Goal: Check status: Check status

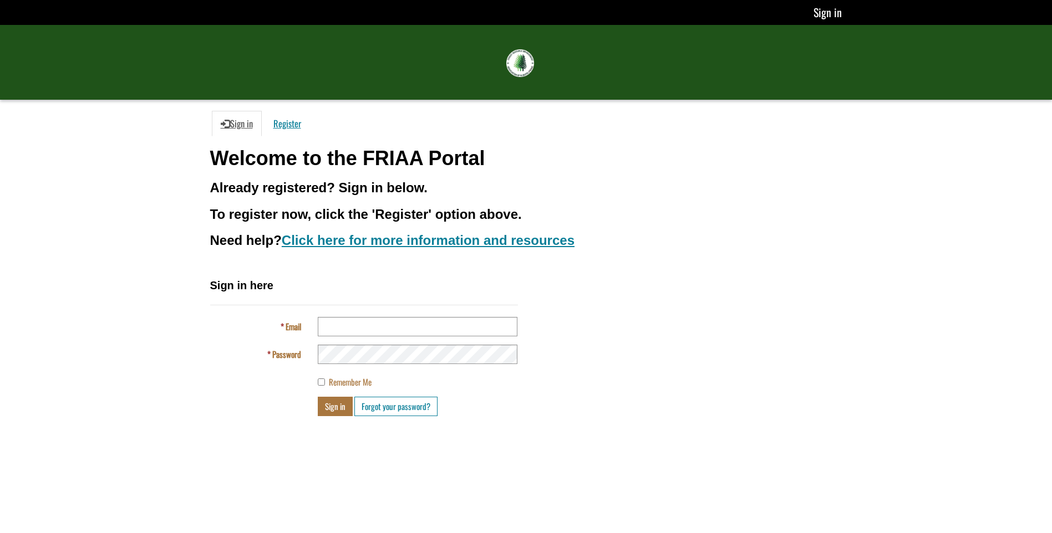
drag, startPoint x: 419, startPoint y: 312, endPoint x: 420, endPoint y: 321, distance: 8.9
click at [420, 319] on div "Sign in here Email Password Remember Me Sign in Forgot your password?" at bounding box center [364, 347] width 308 height 139
click at [420, 321] on input "Email" at bounding box center [418, 326] width 200 height 19
type input "**********"
click at [328, 400] on button "Sign in" at bounding box center [335, 406] width 35 height 19
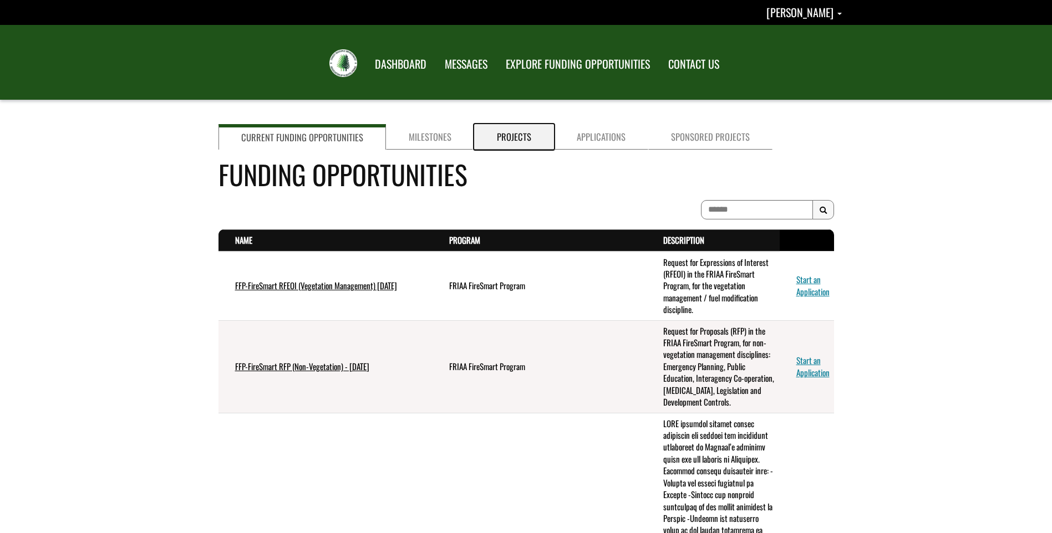
click at [526, 135] on link "Projects" at bounding box center [514, 137] width 80 height 26
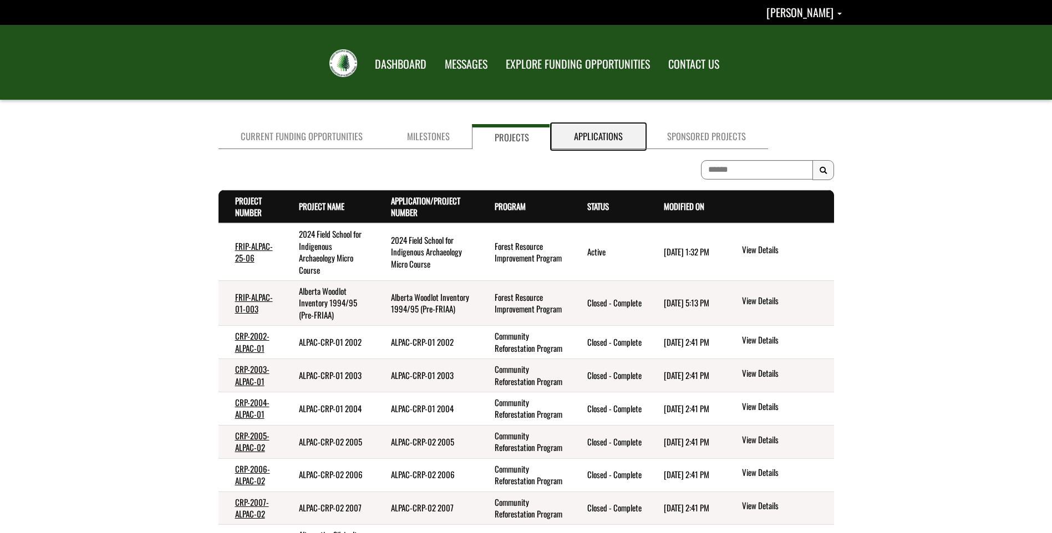
click at [604, 144] on link "Applications" at bounding box center [598, 136] width 93 height 25
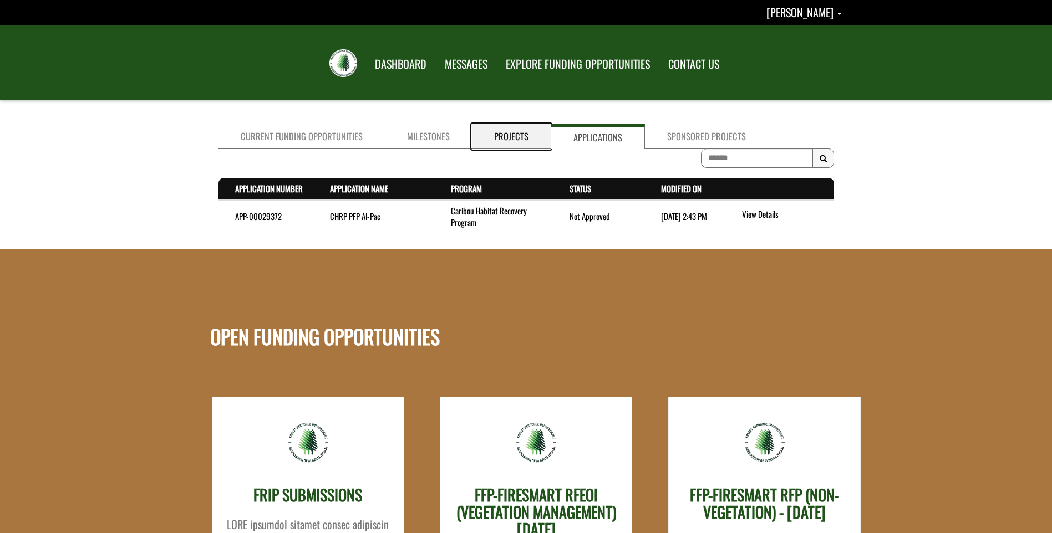
click at [486, 138] on link "Projects" at bounding box center [511, 136] width 79 height 25
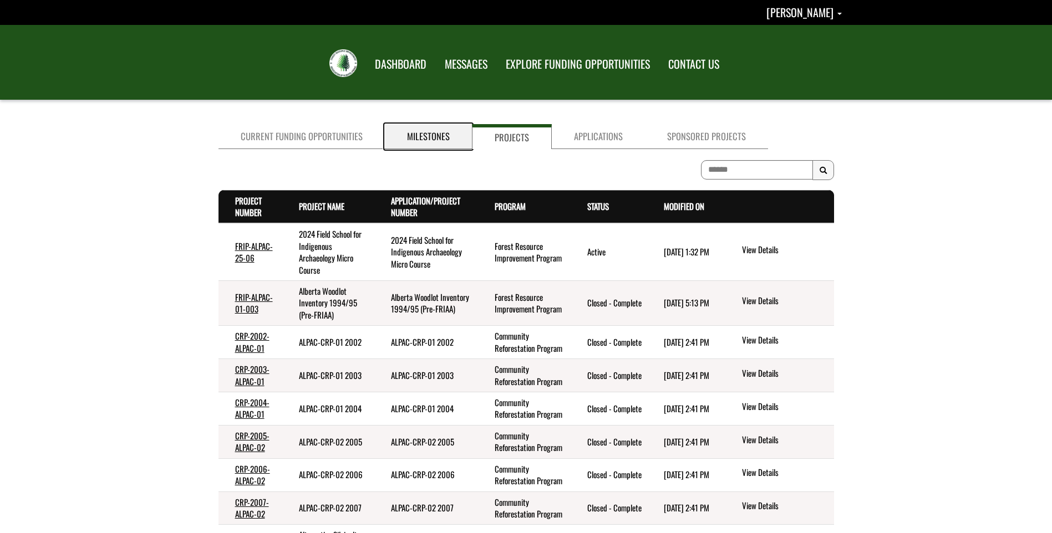
click at [446, 135] on link "Milestones" at bounding box center [428, 136] width 87 height 25
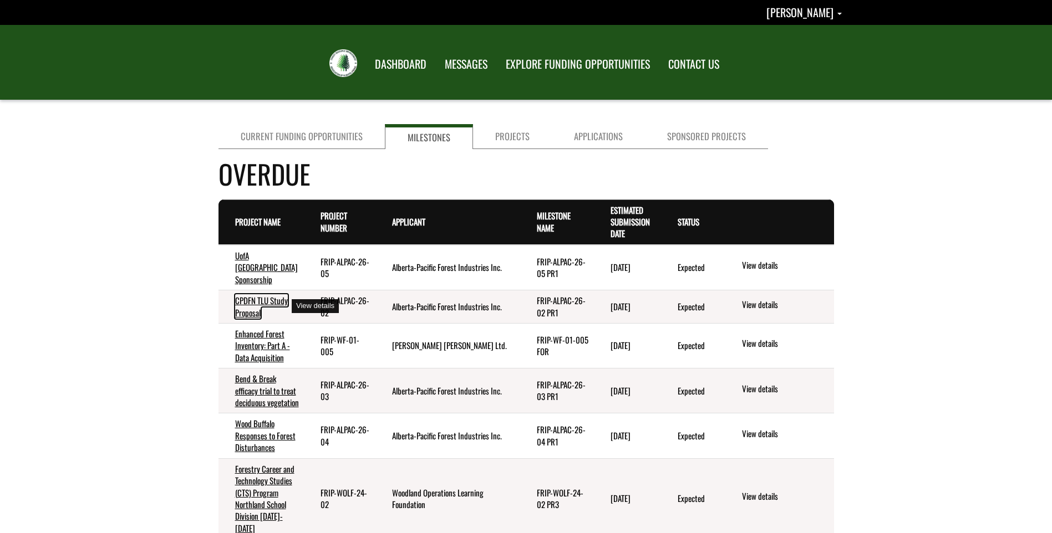
click at [263, 303] on link "CPDFN TLU Study Proposal" at bounding box center [261, 306] width 53 height 24
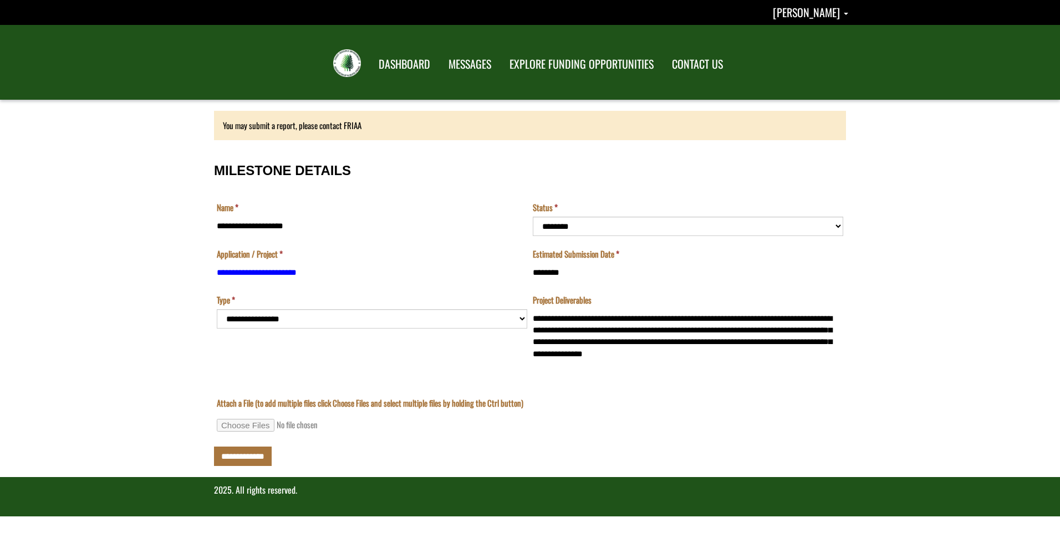
click at [179, 197] on form "**********" at bounding box center [530, 289] width 1060 height 378
click at [410, 118] on div "You may submit a report, please contact FRIAA" at bounding box center [530, 125] width 632 height 29
click at [409, 71] on link "DASHBOARD" at bounding box center [404, 64] width 69 height 29
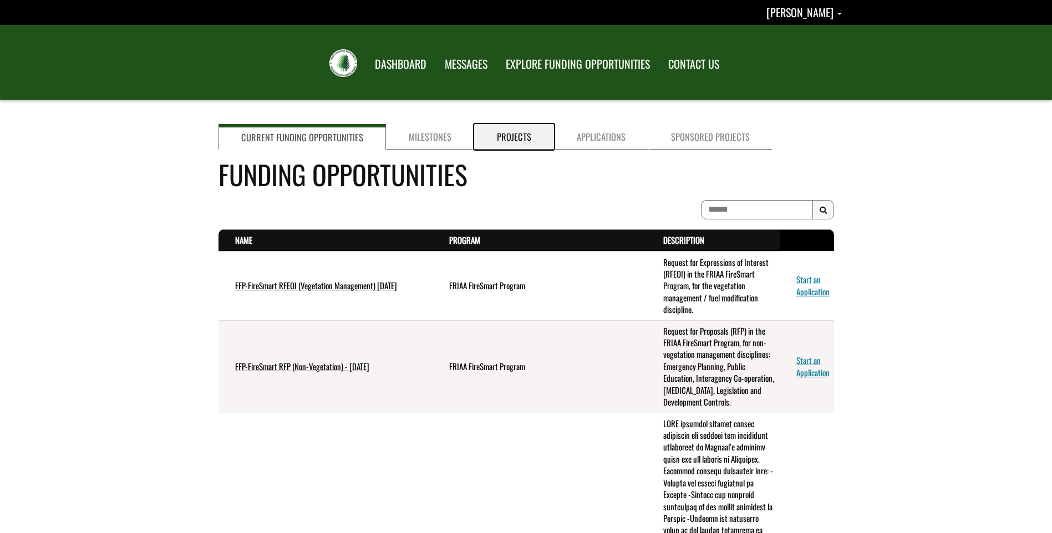
click at [491, 130] on link "Projects" at bounding box center [514, 137] width 80 height 26
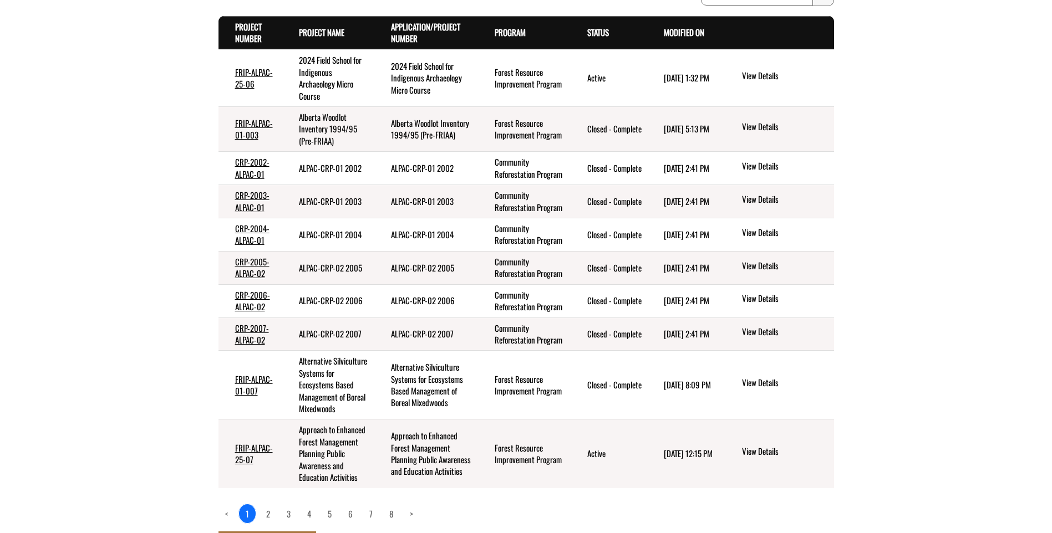
scroll to position [248, 0]
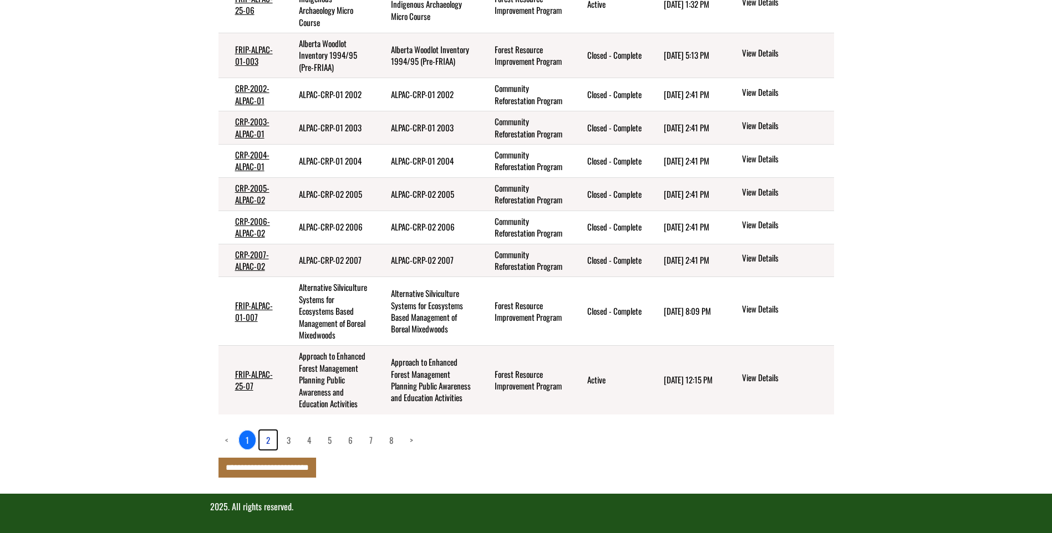
click at [267, 436] on link "2" at bounding box center [268, 440] width 17 height 19
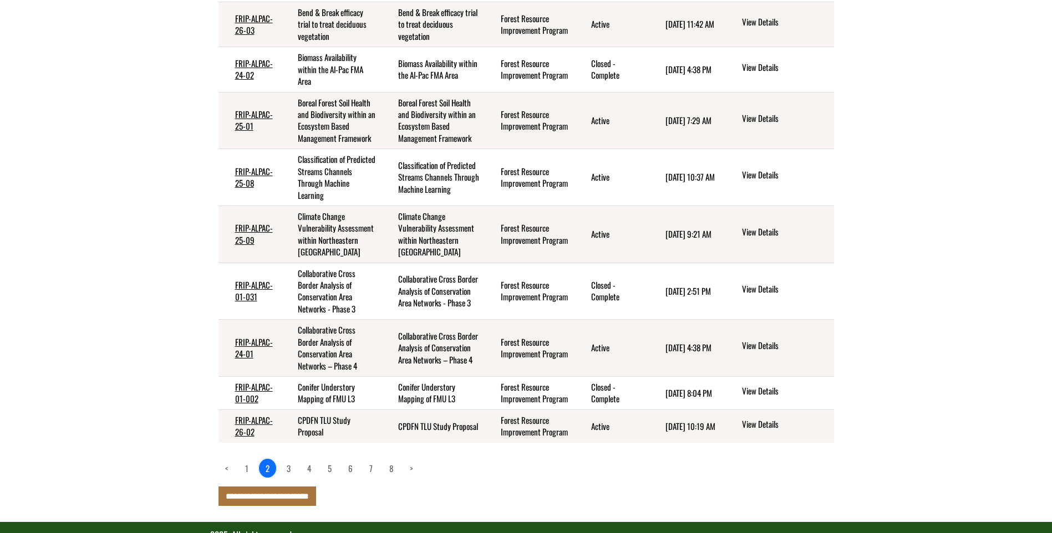
scroll to position [331, 0]
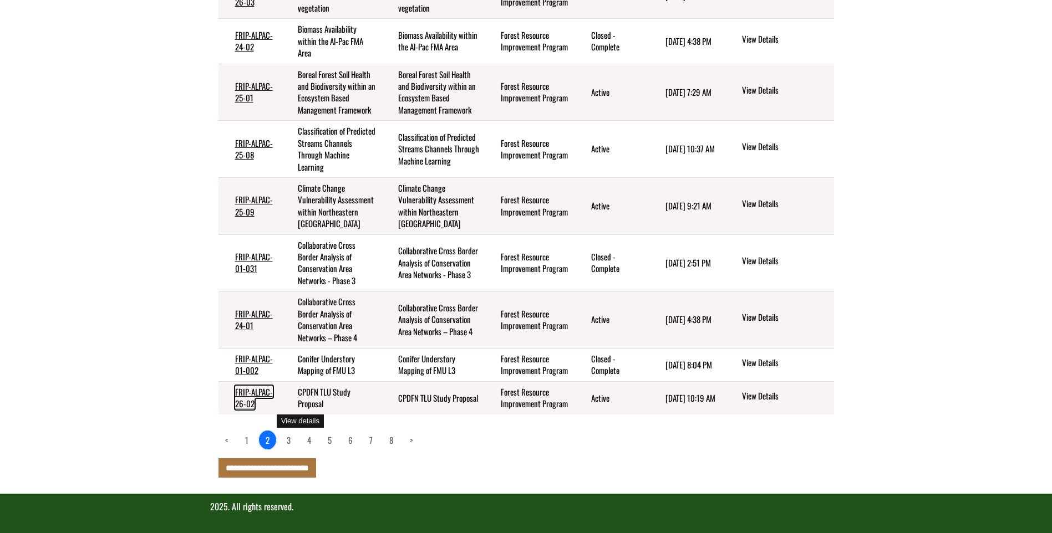
click at [257, 393] on link "FRIP-ALPAC-26-02" at bounding box center [254, 398] width 38 height 24
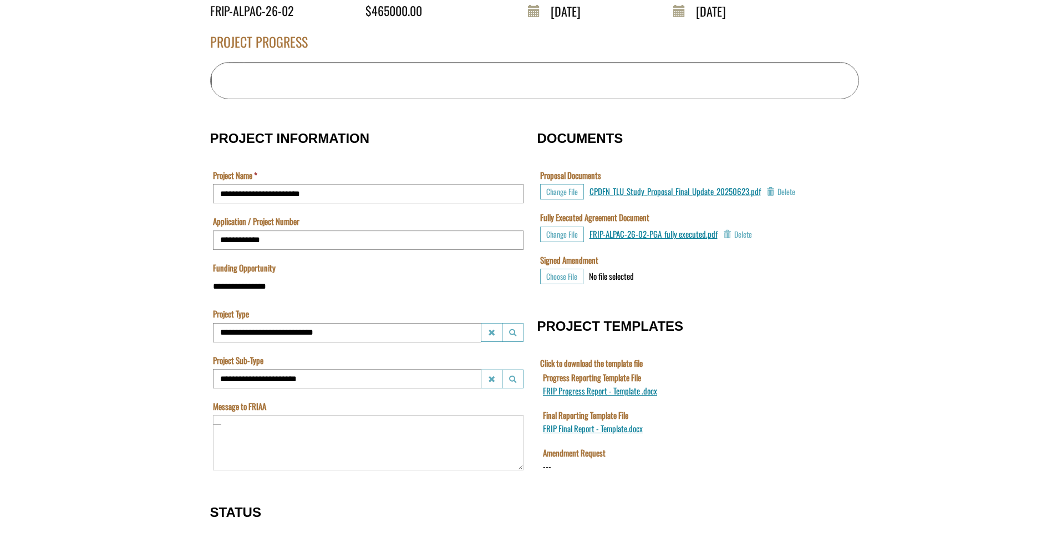
scroll to position [58, 0]
